Goal: Information Seeking & Learning: Learn about a topic

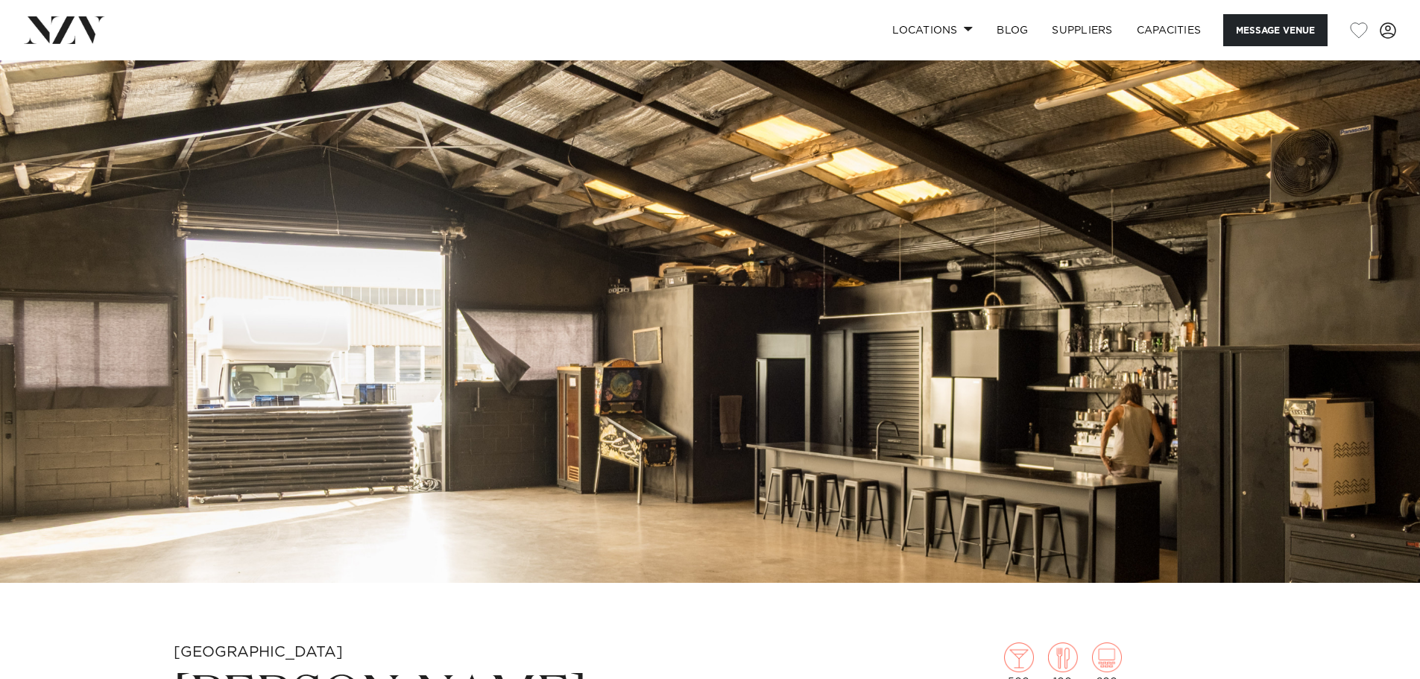
scroll to position [149, 0]
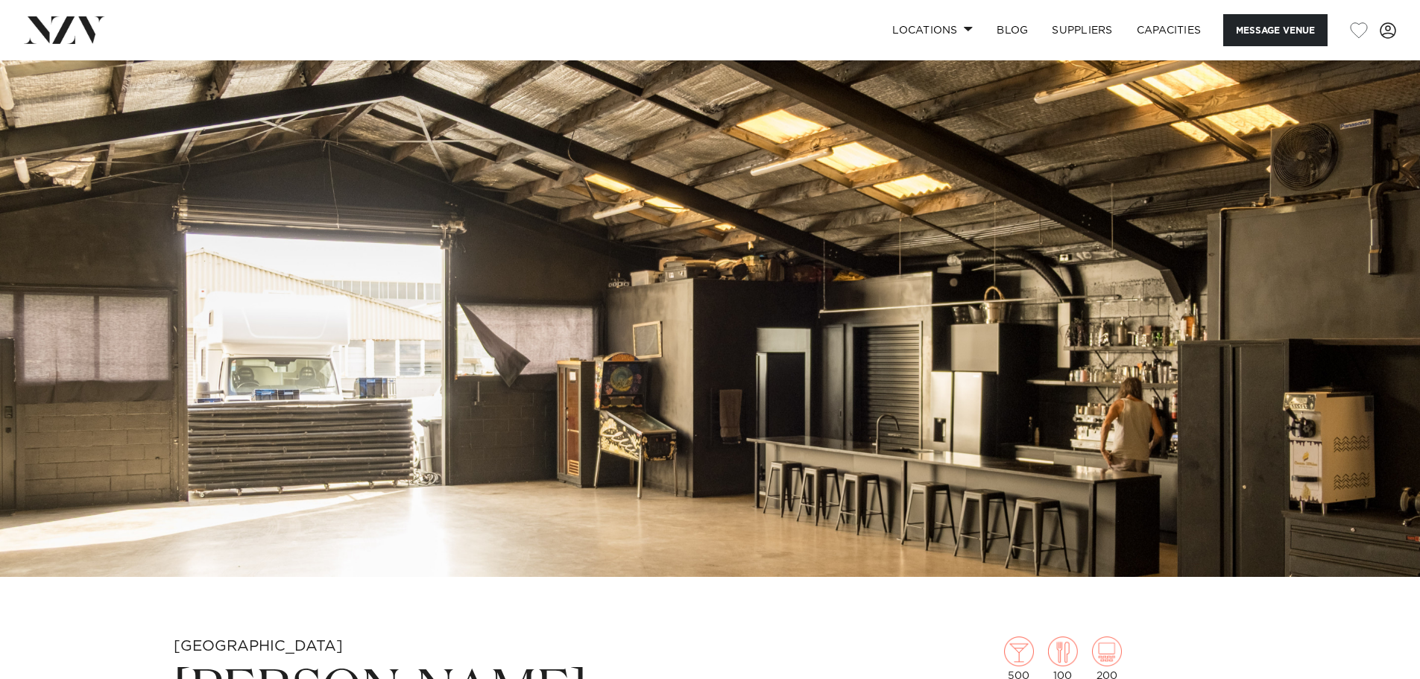
click at [642, 423] on img at bounding box center [710, 244] width 1420 height 666
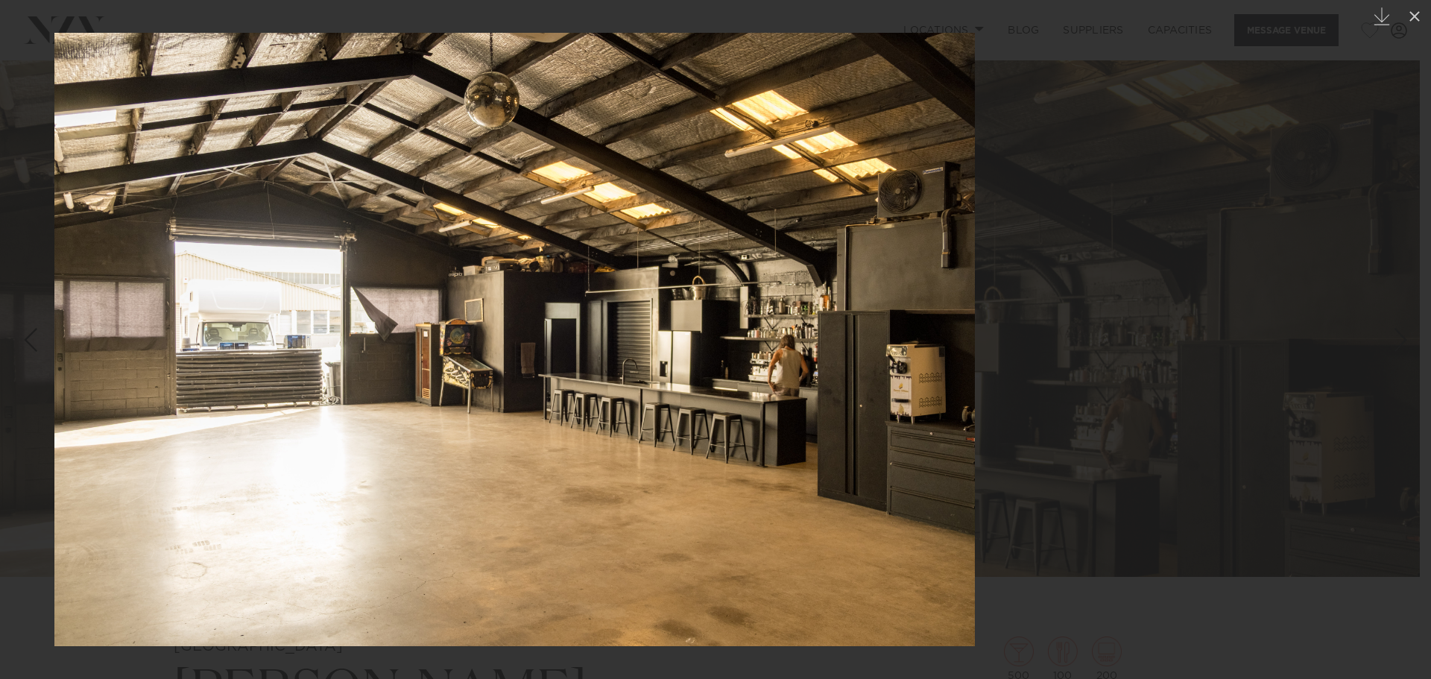
drag, startPoint x: 1061, startPoint y: 344, endPoint x: 851, endPoint y: 356, distance: 209.8
click at [851, 356] on img at bounding box center [514, 339] width 921 height 613
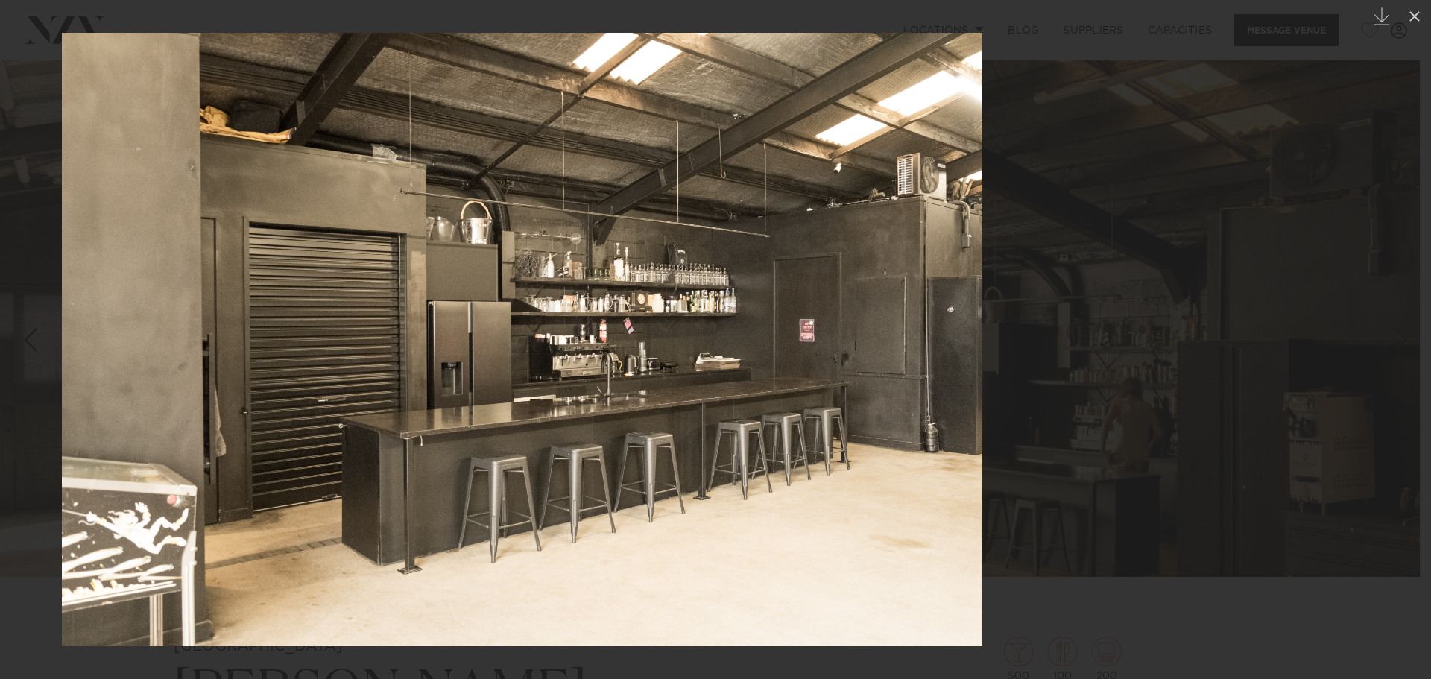
drag, startPoint x: 1010, startPoint y: 356, endPoint x: 823, endPoint y: 361, distance: 187.2
click at [823, 361] on img at bounding box center [522, 339] width 921 height 613
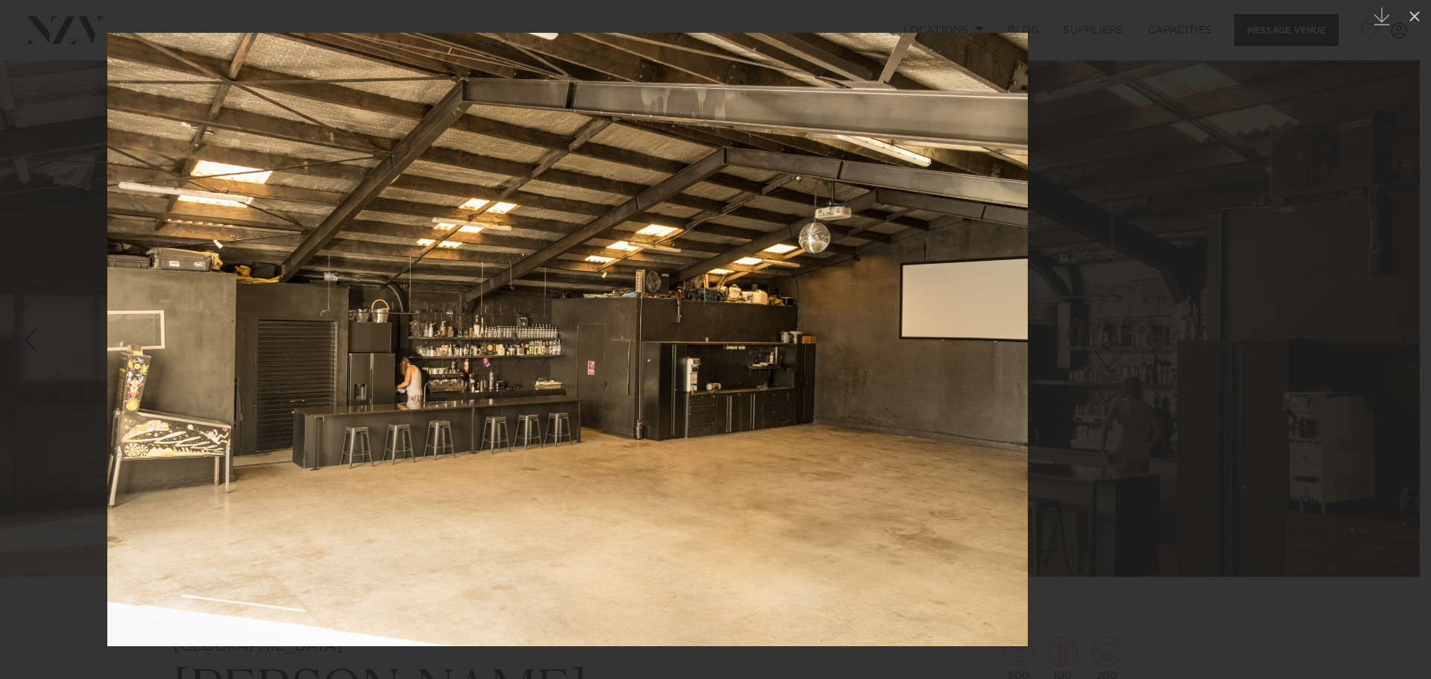
drag, startPoint x: 1092, startPoint y: 369, endPoint x: 936, endPoint y: 359, distance: 156.1
click at [944, 359] on img at bounding box center [567, 339] width 921 height 613
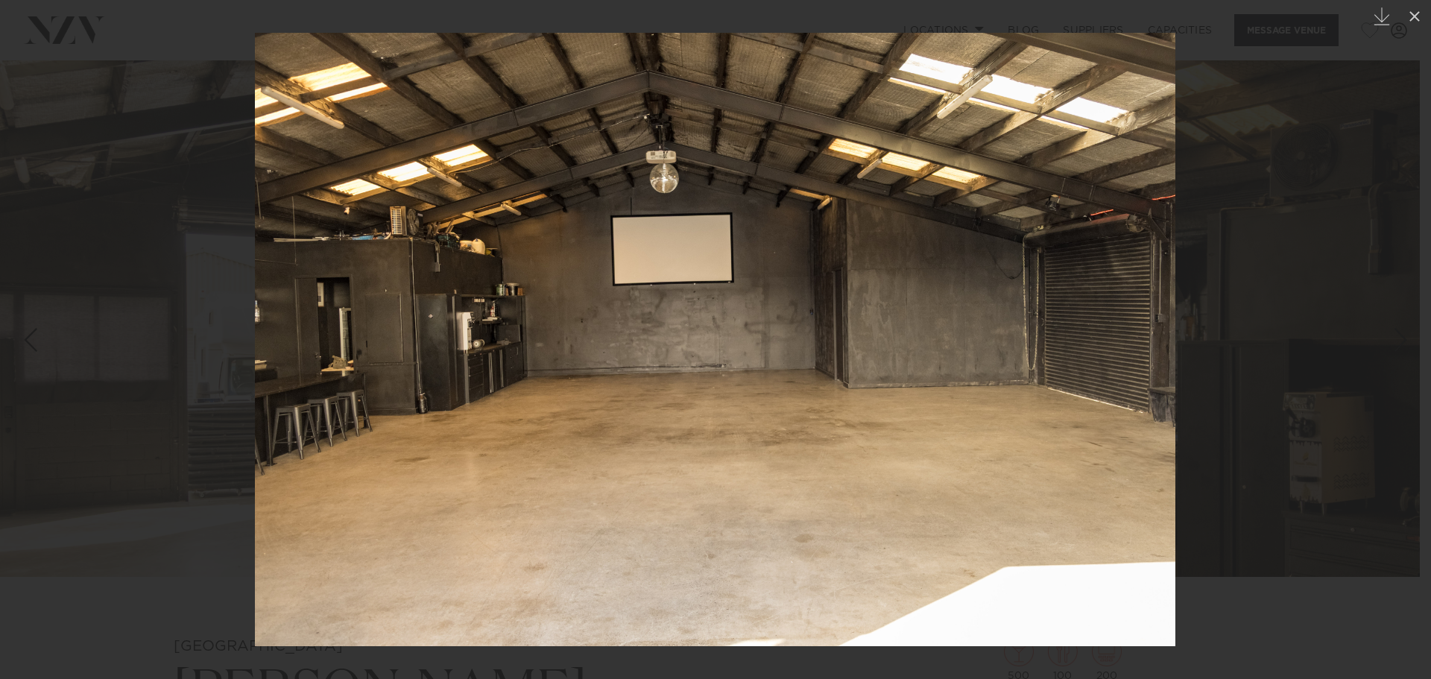
drag, startPoint x: 936, startPoint y: 359, endPoint x: 897, endPoint y: 359, distance: 39.5
click at [935, 359] on div at bounding box center [715, 339] width 1431 height 679
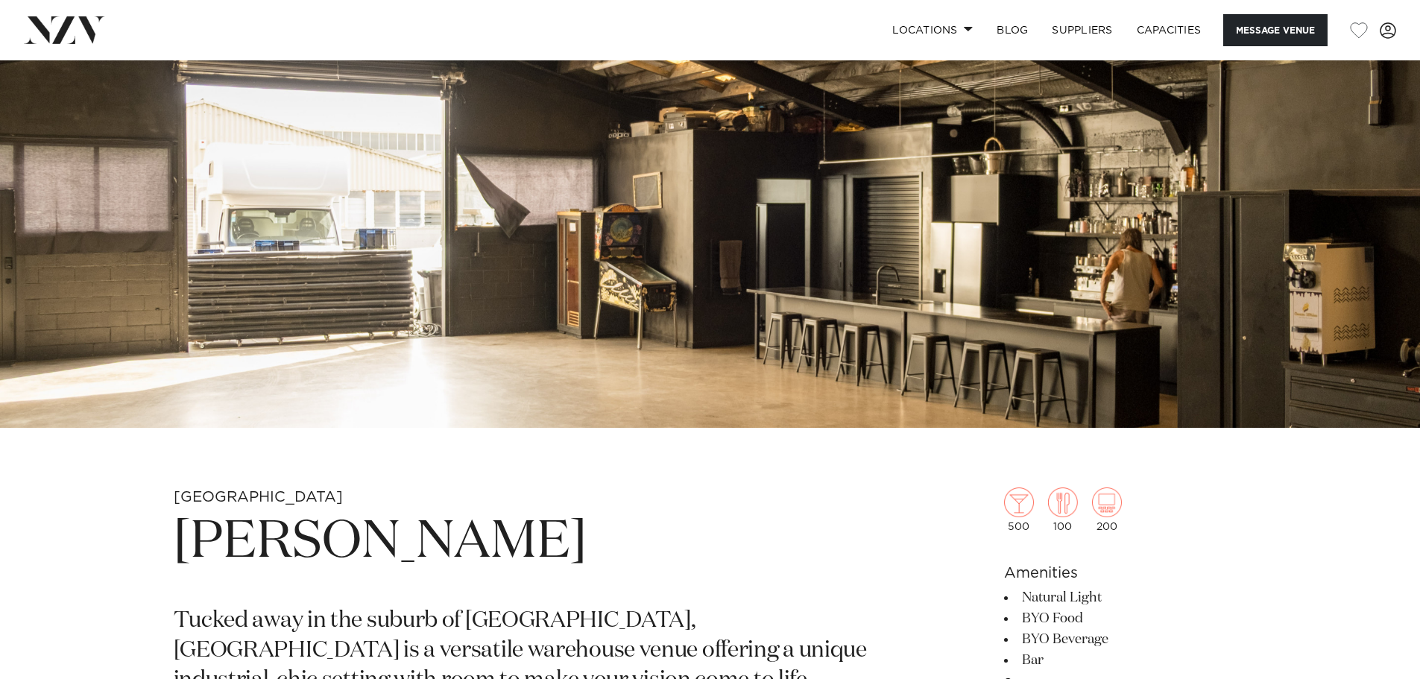
scroll to position [302, 0]
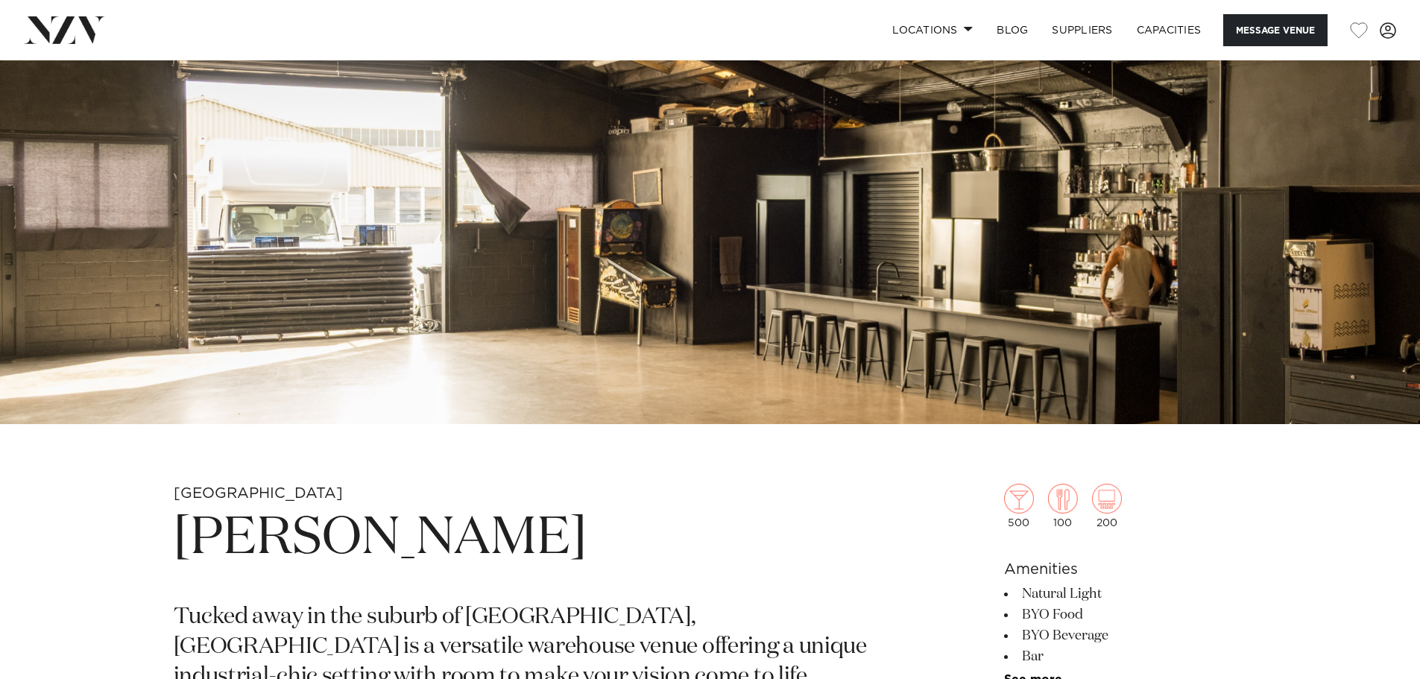
click at [1337, 161] on img at bounding box center [710, 91] width 1420 height 666
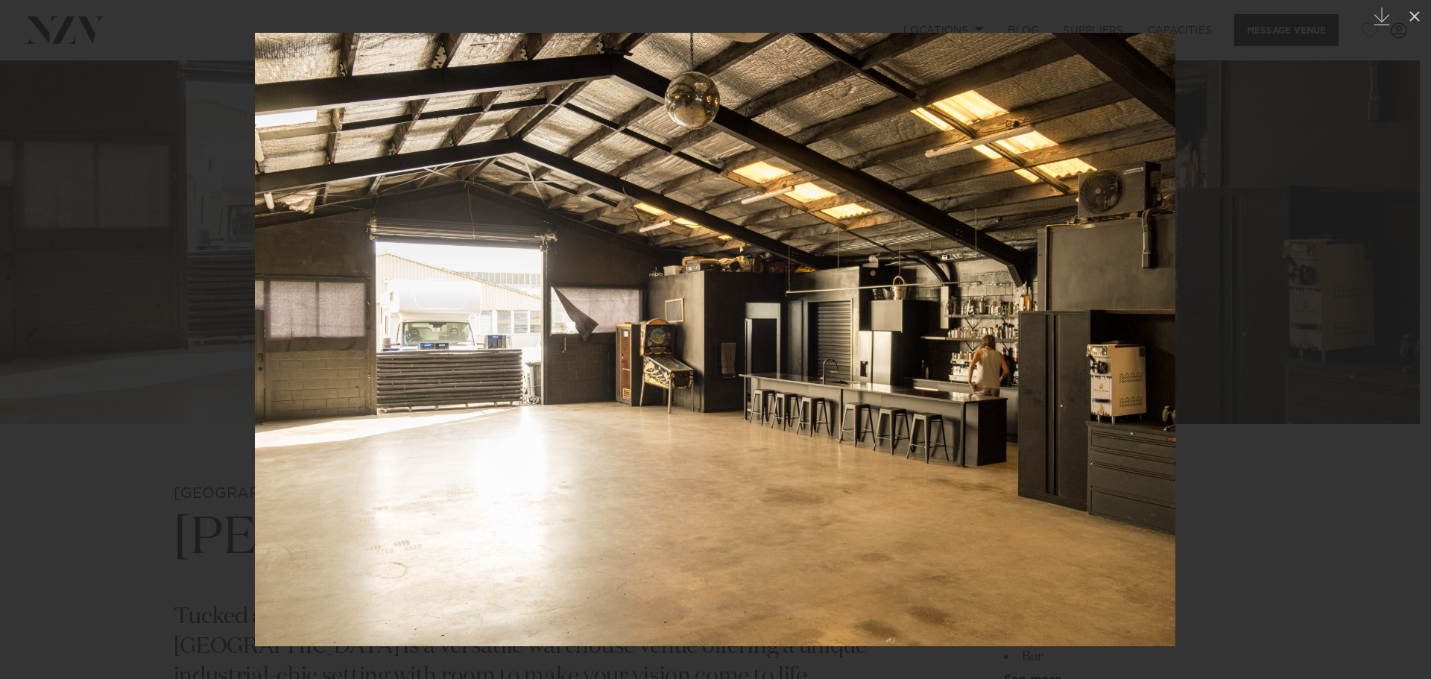
click at [1084, 231] on img at bounding box center [715, 339] width 921 height 613
click at [1337, 307] on div at bounding box center [715, 339] width 1431 height 679
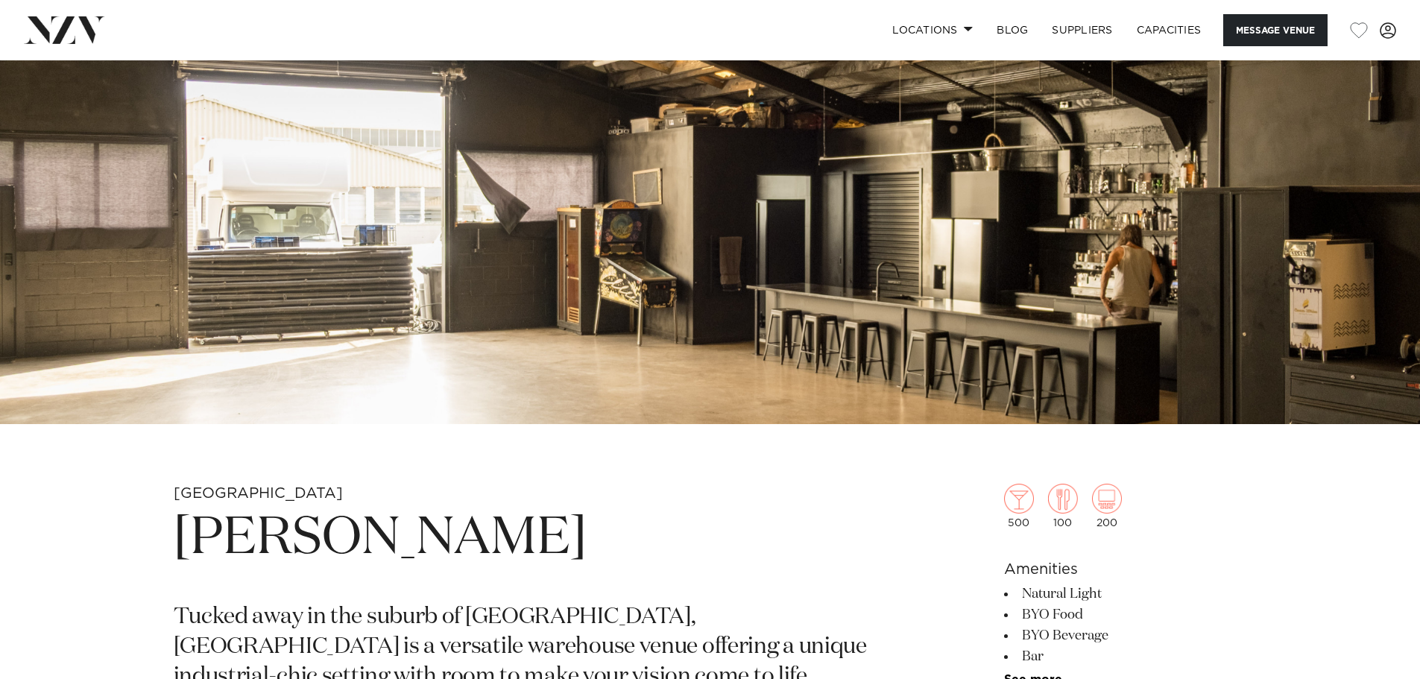
click at [1045, 296] on img at bounding box center [710, 91] width 1420 height 666
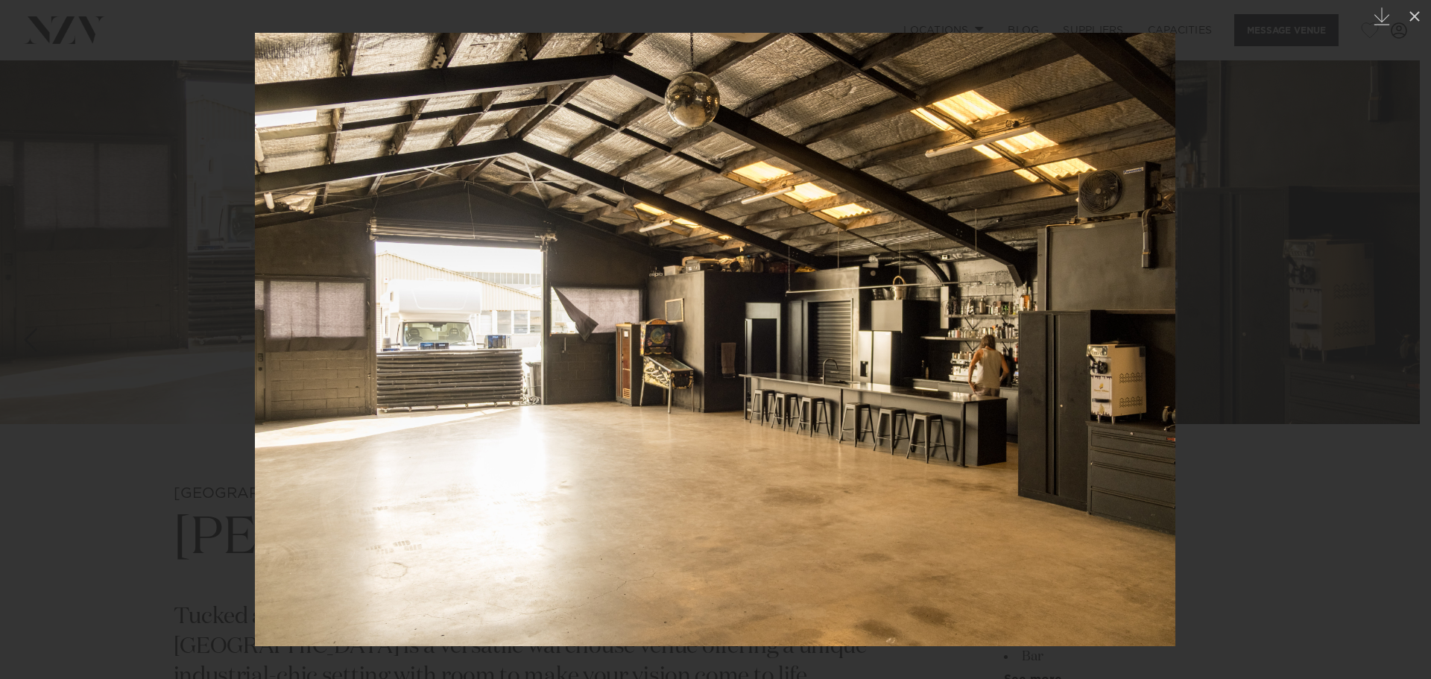
click at [896, 277] on img at bounding box center [715, 339] width 921 height 613
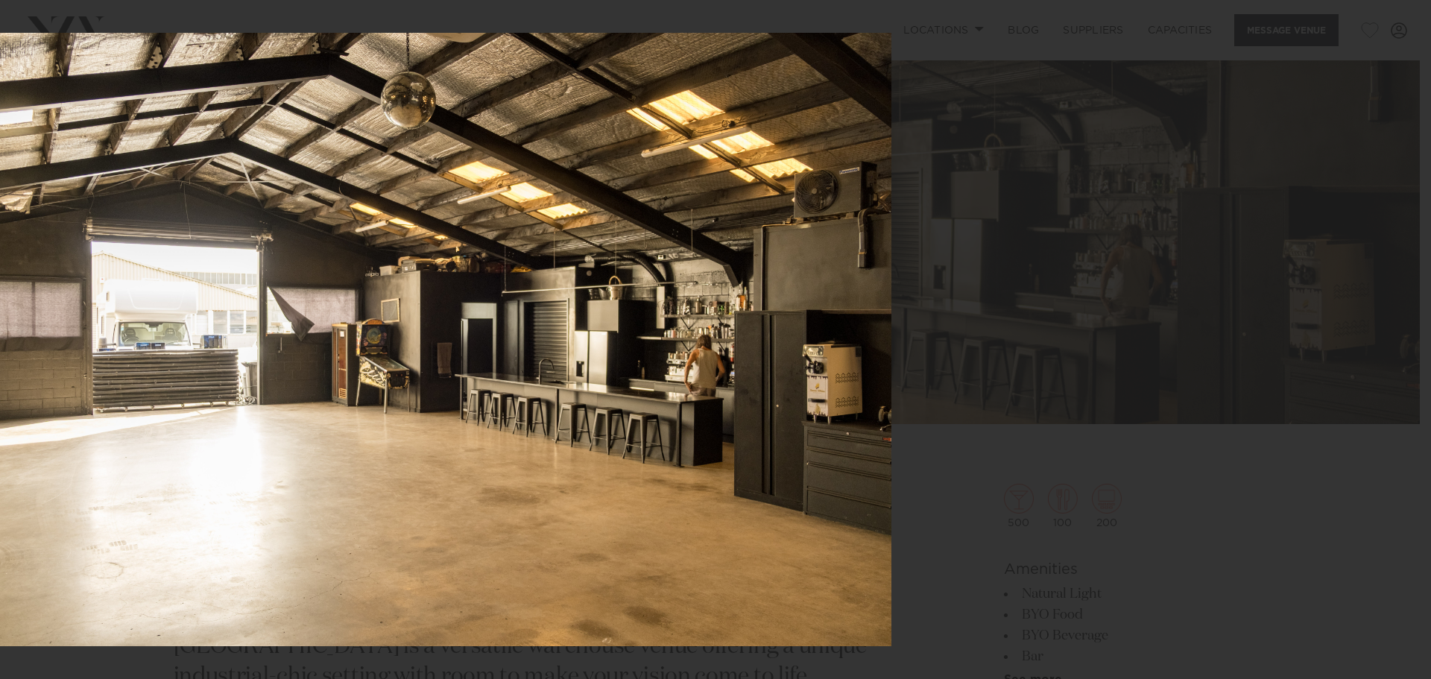
drag, startPoint x: 988, startPoint y: 311, endPoint x: 648, endPoint y: 300, distance: 340.8
click at [648, 300] on img at bounding box center [431, 339] width 921 height 613
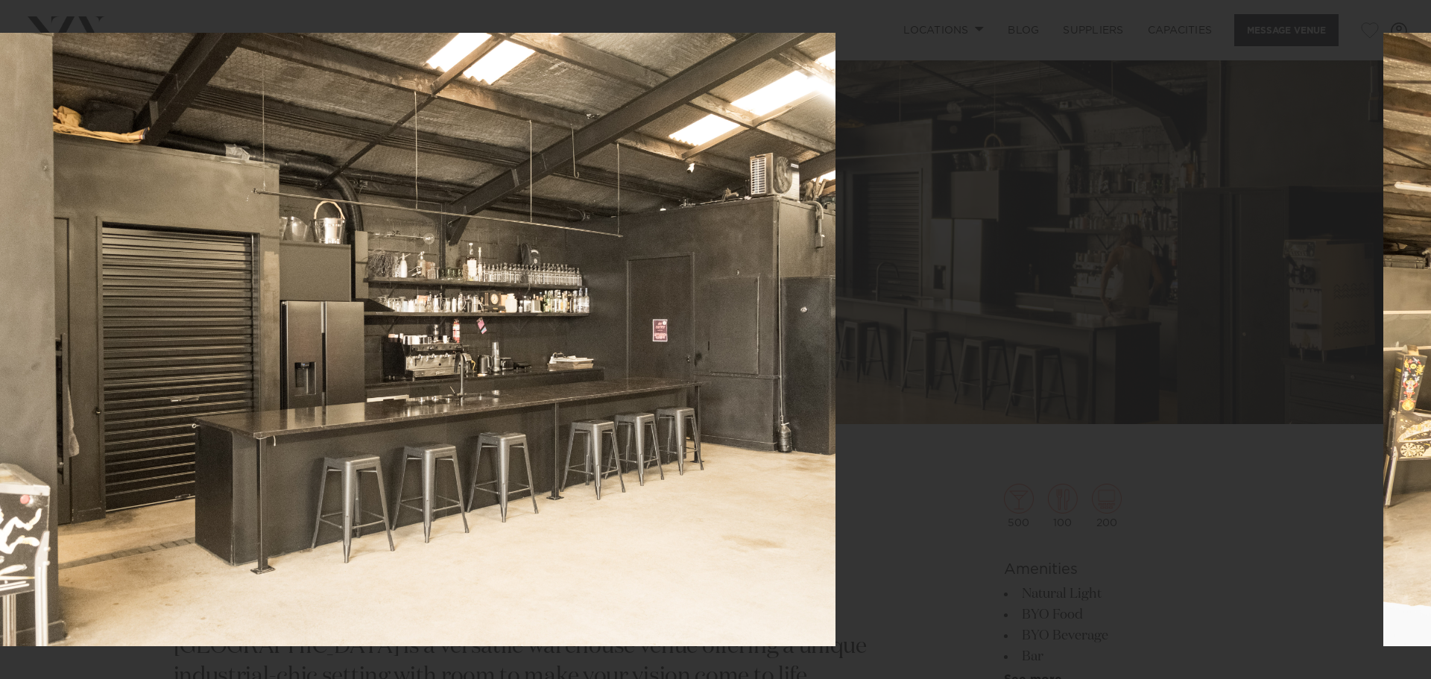
drag, startPoint x: 989, startPoint y: 324, endPoint x: 465, endPoint y: 275, distance: 526.3
click at [465, 276] on img at bounding box center [375, 339] width 921 height 613
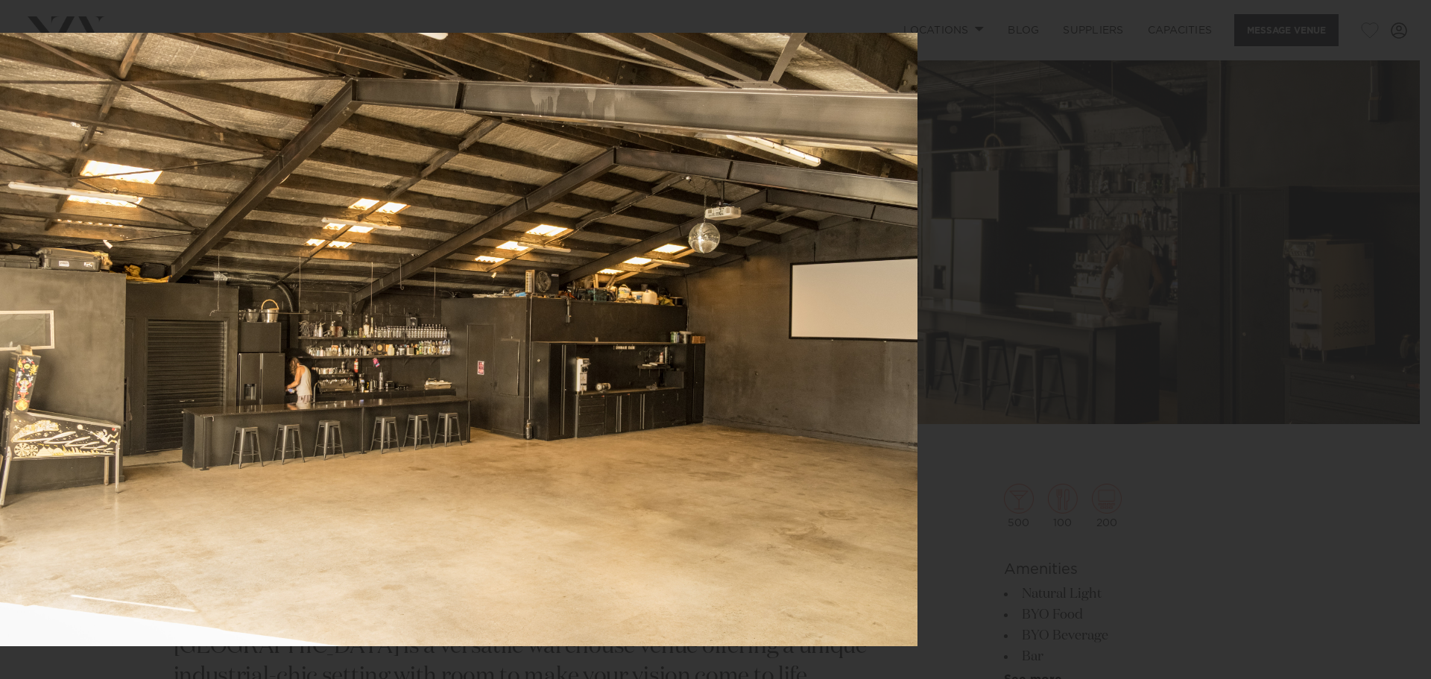
drag, startPoint x: 931, startPoint y: 335, endPoint x: 613, endPoint y: 279, distance: 322.6
click at [618, 280] on img at bounding box center [457, 339] width 921 height 613
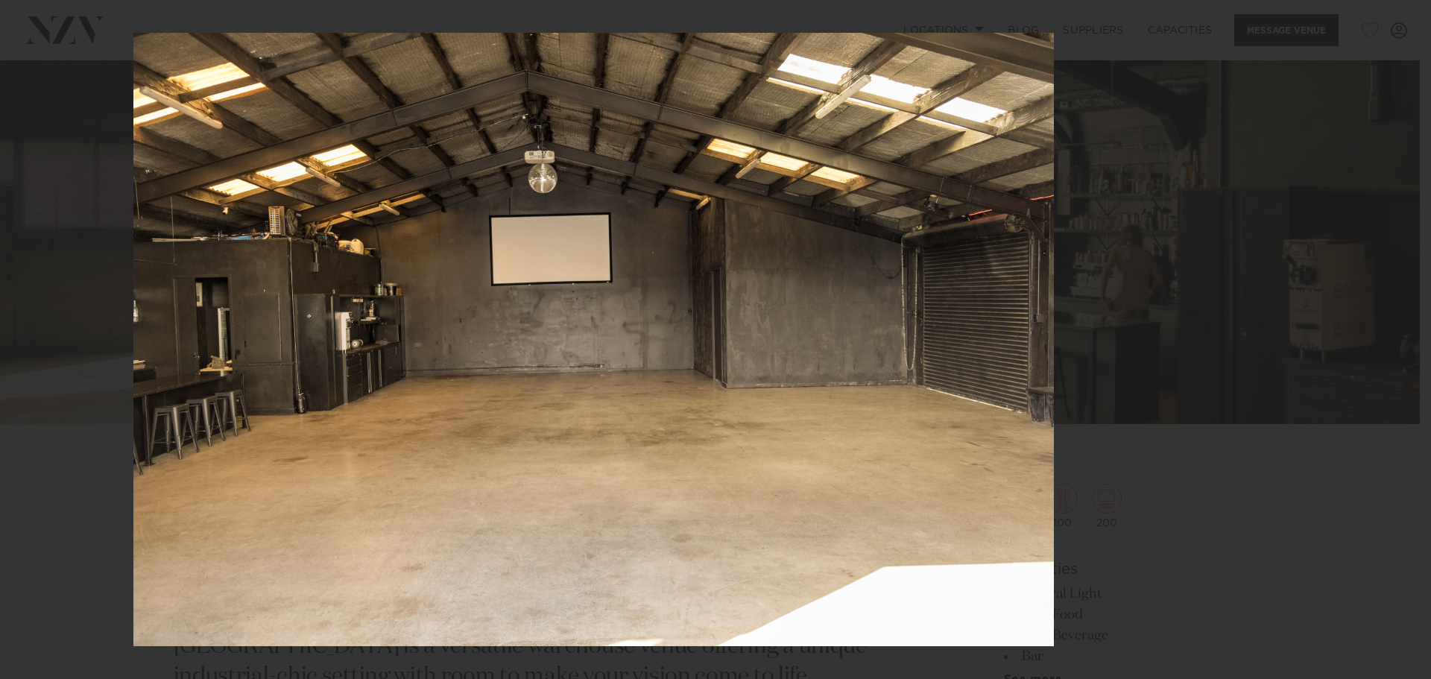
drag, startPoint x: 1053, startPoint y: 332, endPoint x: 546, endPoint y: 255, distance: 512.7
click at [548, 256] on img at bounding box center [593, 339] width 921 height 613
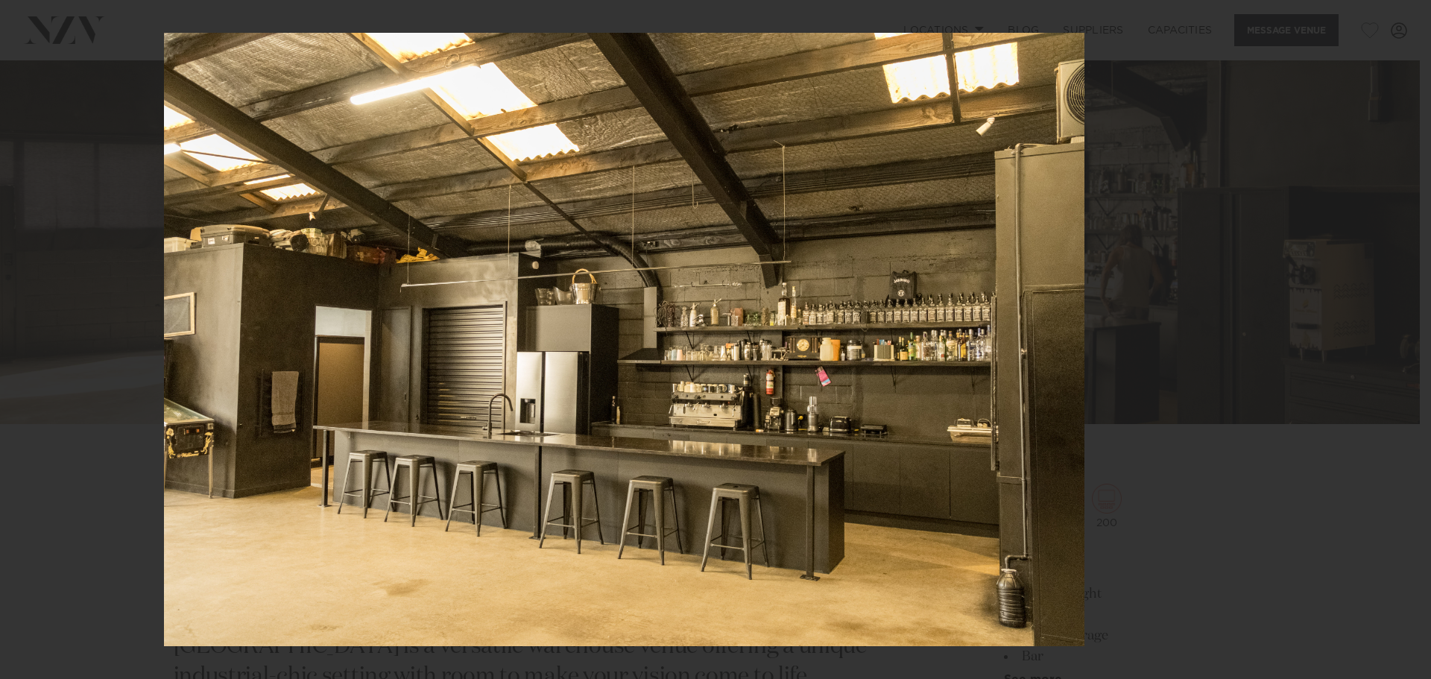
drag, startPoint x: 991, startPoint y: 320, endPoint x: 386, endPoint y: 253, distance: 609.0
click at [387, 253] on img at bounding box center [624, 339] width 921 height 613
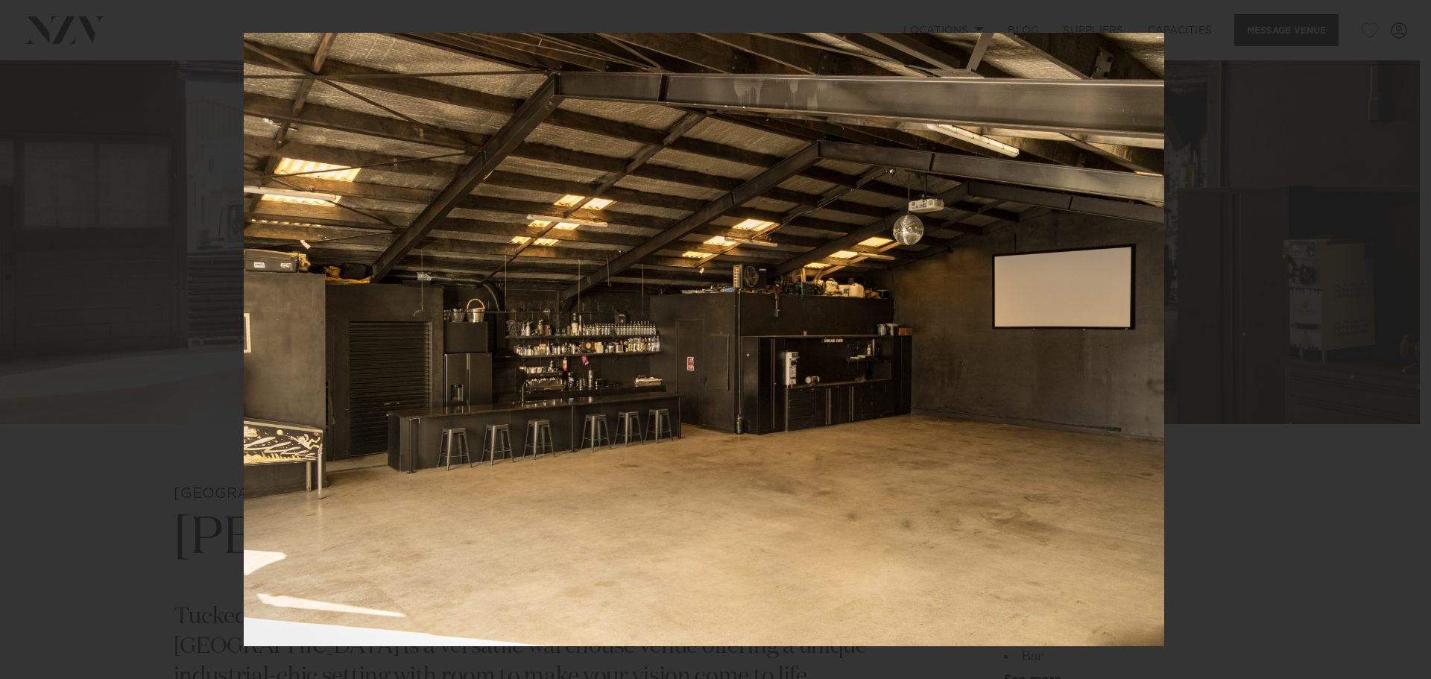
drag, startPoint x: 901, startPoint y: 316, endPoint x: 446, endPoint y: 281, distance: 456.0
click at [452, 283] on img at bounding box center [704, 339] width 921 height 613
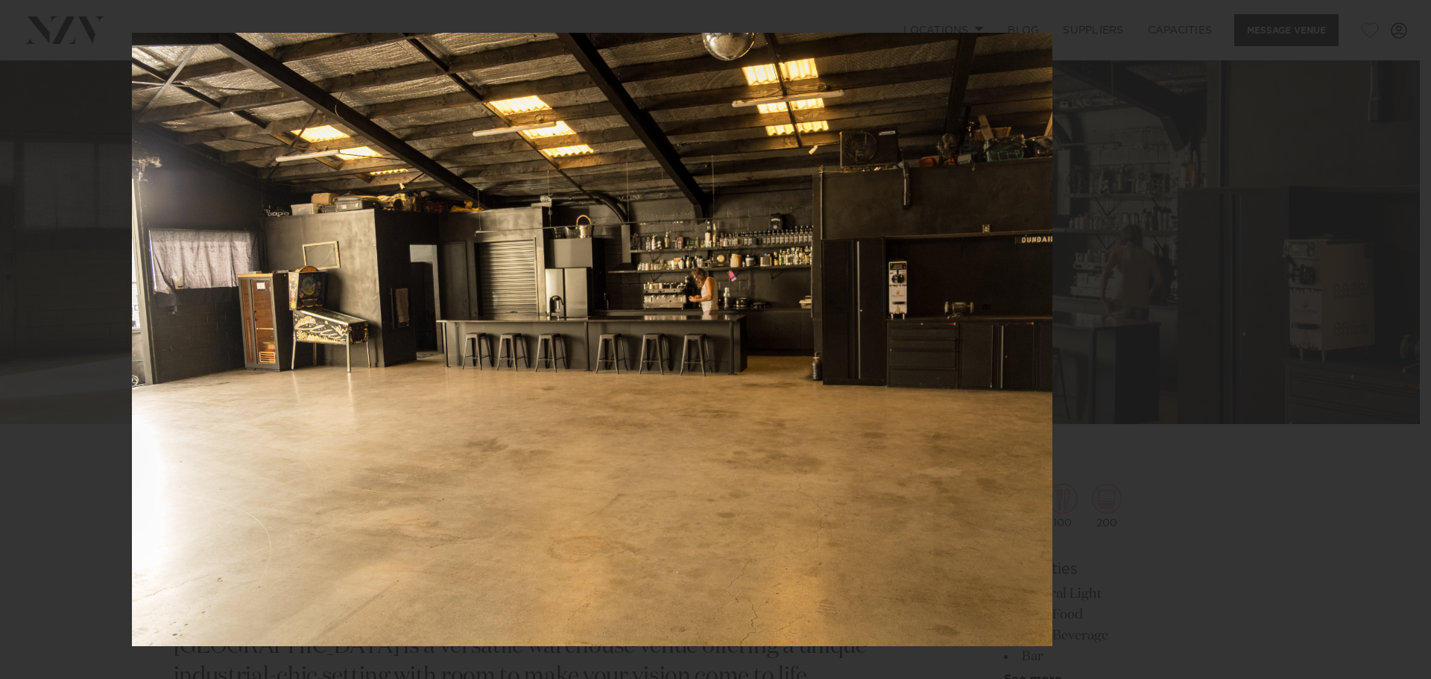
drag, startPoint x: 906, startPoint y: 302, endPoint x: 308, endPoint y: 242, distance: 601.6
click at [316, 244] on img at bounding box center [592, 339] width 921 height 613
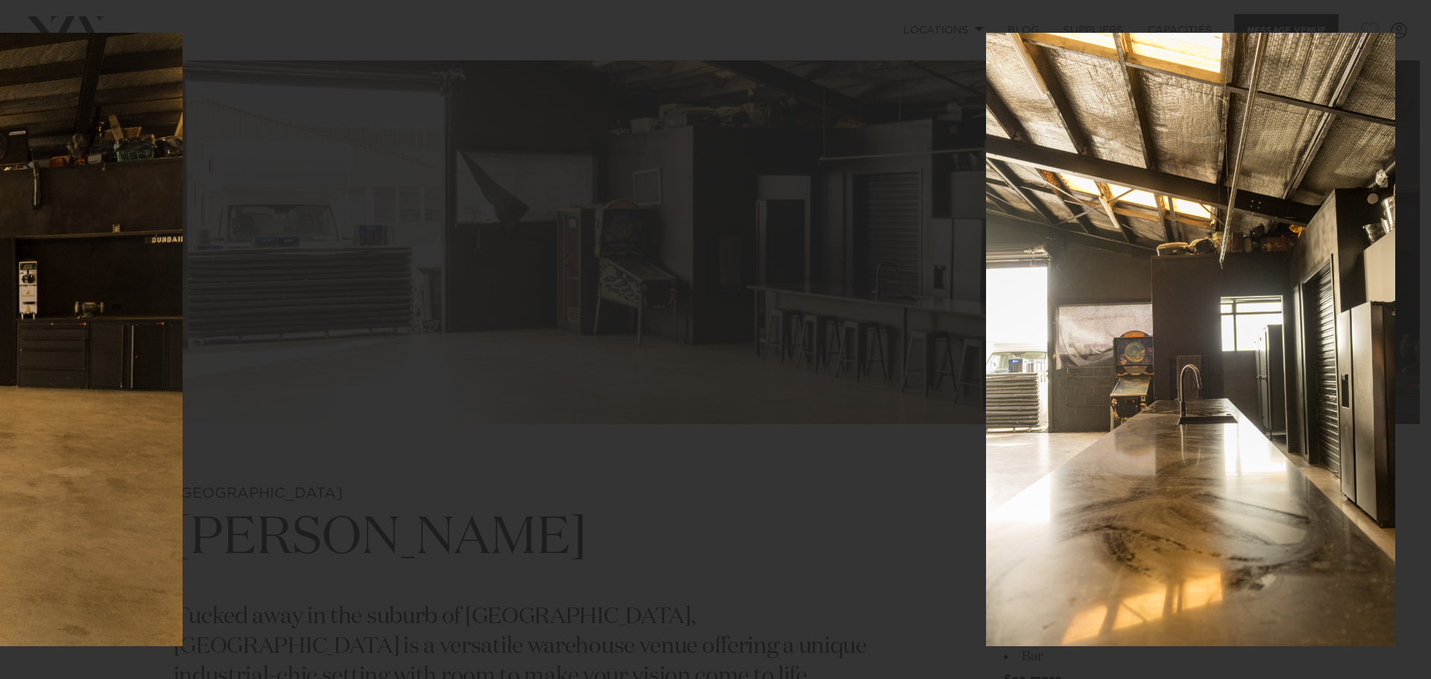
drag, startPoint x: 683, startPoint y: 280, endPoint x: 918, endPoint y: 308, distance: 237.2
click at [907, 306] on div at bounding box center [1191, 339] width 1431 height 679
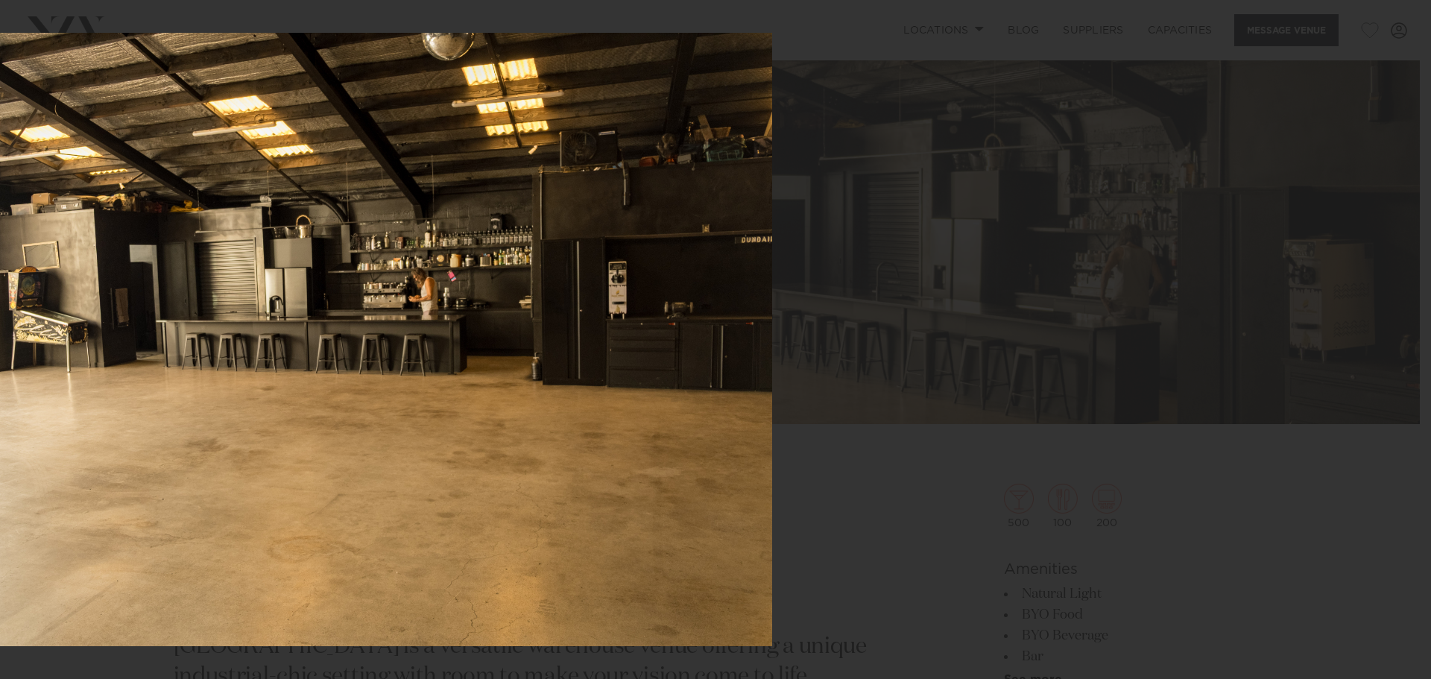
drag, startPoint x: 1018, startPoint y: 306, endPoint x: 385, endPoint y: 267, distance: 634.8
click at [385, 267] on img at bounding box center [312, 339] width 921 height 613
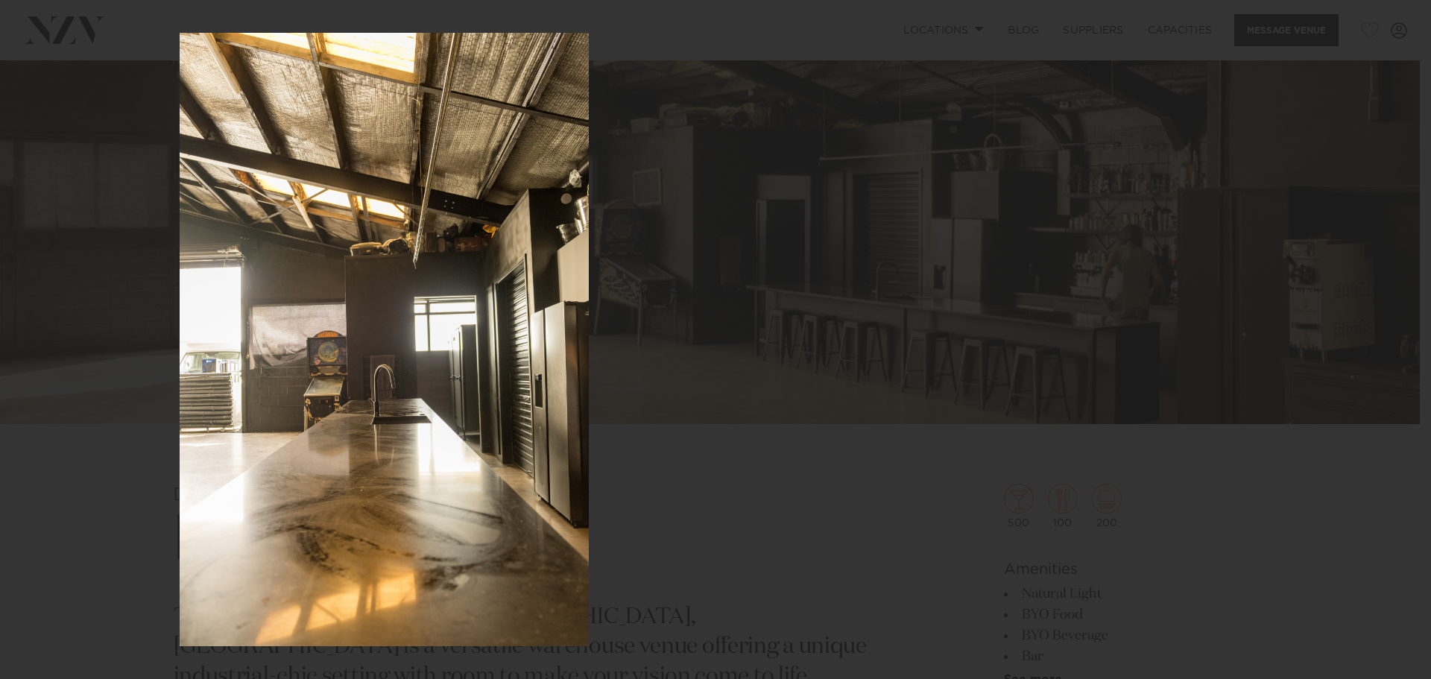
drag, startPoint x: 850, startPoint y: 303, endPoint x: 376, endPoint y: 257, distance: 475.6
click at [380, 258] on img at bounding box center [384, 339] width 409 height 613
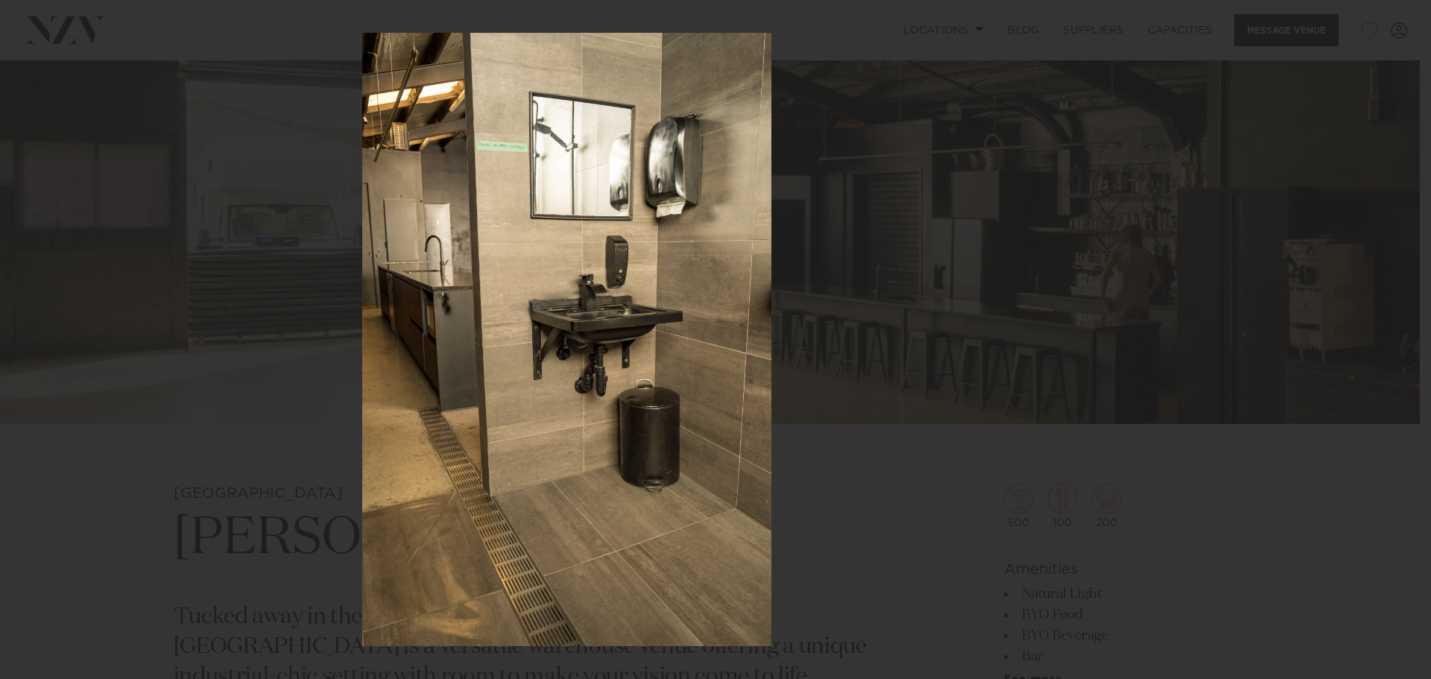
drag, startPoint x: 852, startPoint y: 292, endPoint x: 460, endPoint y: 294, distance: 392.1
click at [463, 294] on div at bounding box center [567, 339] width 1431 height 679
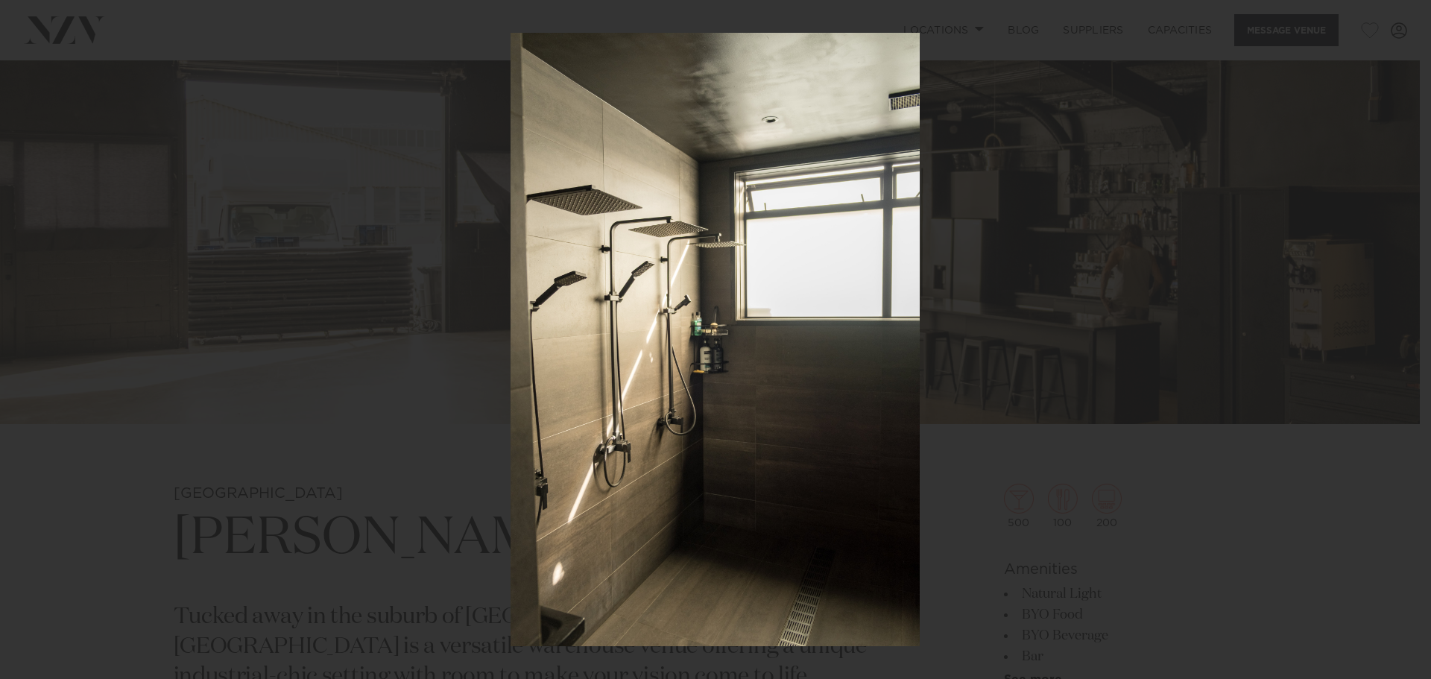
click at [975, 352] on div at bounding box center [715, 339] width 1431 height 679
